Goal: Navigation & Orientation: Find specific page/section

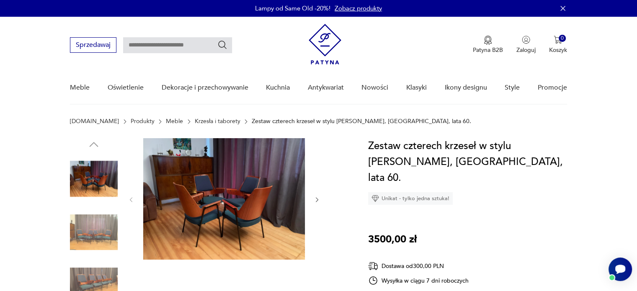
click at [93, 281] on img at bounding box center [94, 286] width 48 height 48
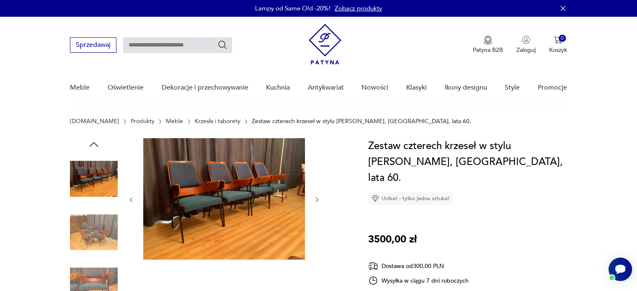
click at [87, 229] on img at bounding box center [94, 233] width 48 height 48
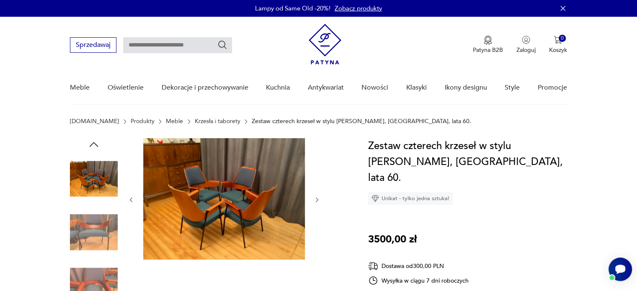
click at [84, 271] on img at bounding box center [94, 286] width 48 height 48
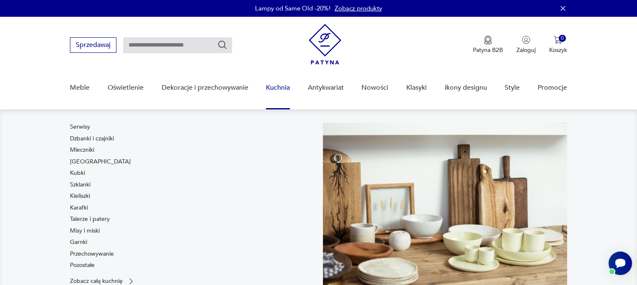
click at [276, 88] on link "Kuchnia" at bounding box center [278, 88] width 24 height 32
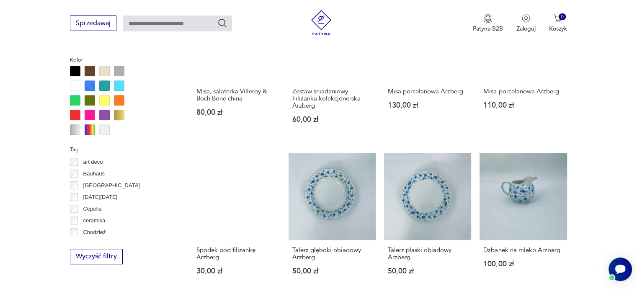
scroll to position [724, 0]
